Goal: Information Seeking & Learning: Learn about a topic

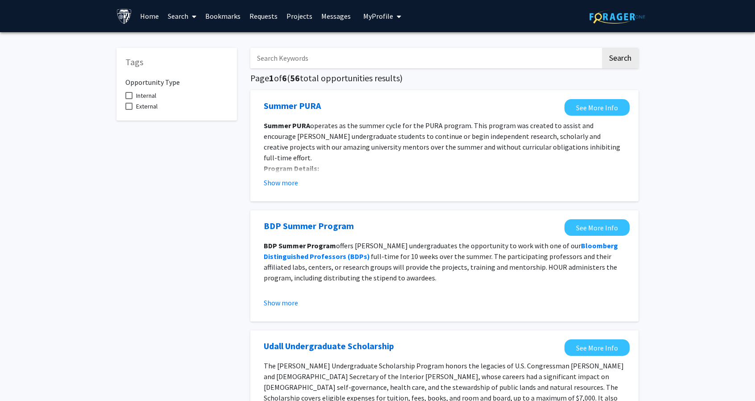
click at [292, 59] on input "Search Keywords" at bounding box center [425, 58] width 350 height 21
click at [365, 55] on input "Search Keywords" at bounding box center [425, 58] width 350 height 21
type input "psycho"
click at [602, 48] on button "Search" at bounding box center [620, 58] width 37 height 21
